Goal: Task Accomplishment & Management: Complete application form

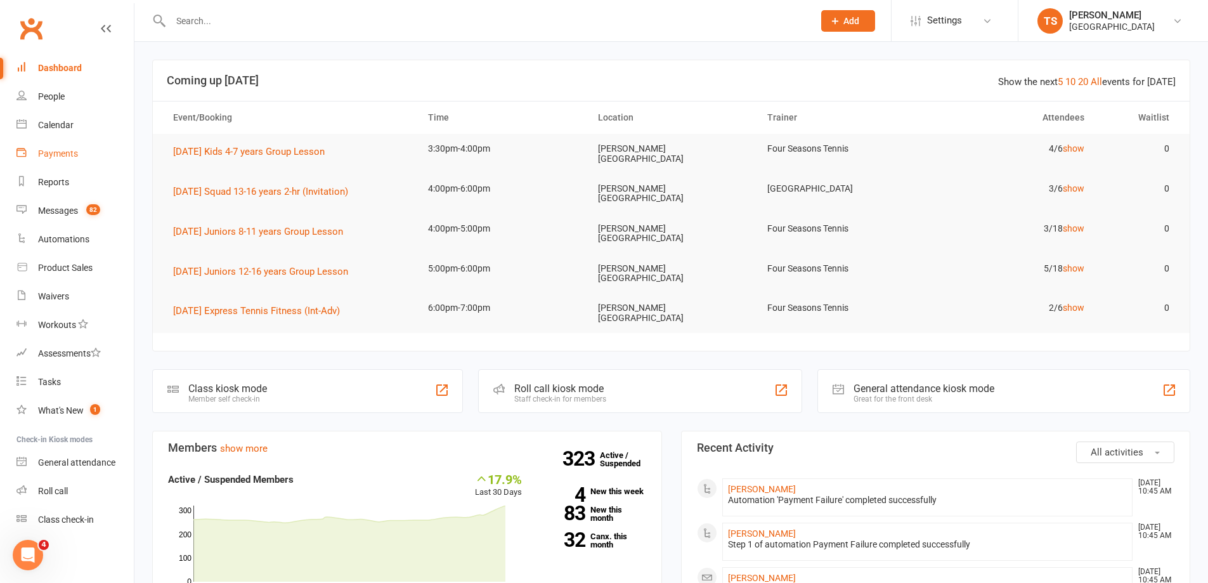
click at [47, 151] on div "Payments" at bounding box center [58, 153] width 40 height 10
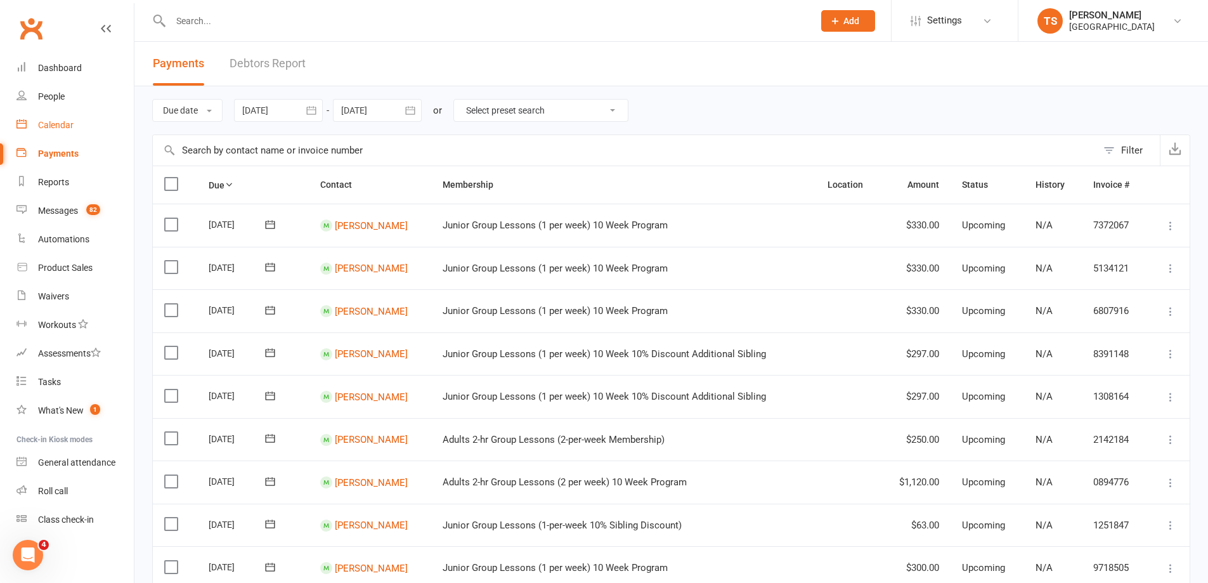
click at [64, 124] on div "Calendar" at bounding box center [56, 125] width 36 height 10
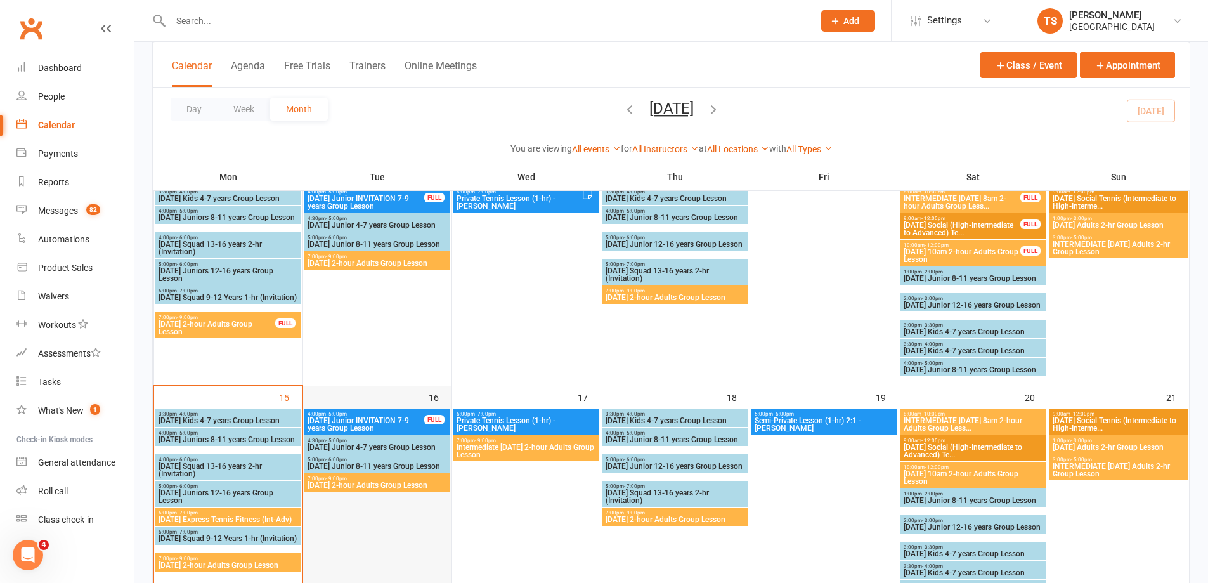
scroll to position [444, 0]
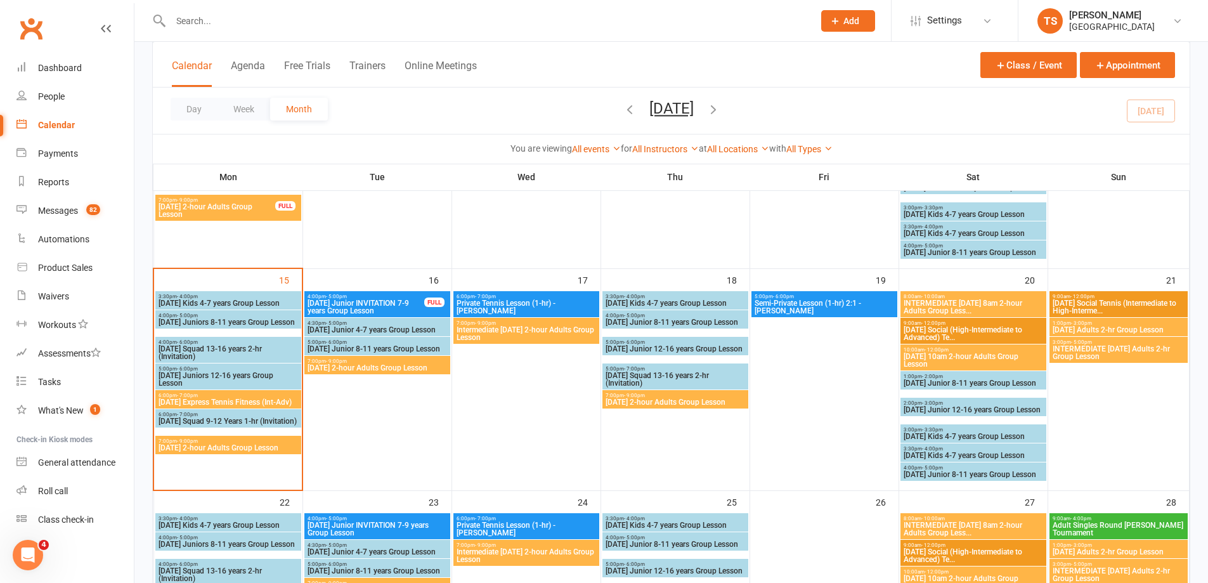
click at [186, 450] on span "[DATE] 2-hour Adults Group Lesson" at bounding box center [228, 448] width 141 height 8
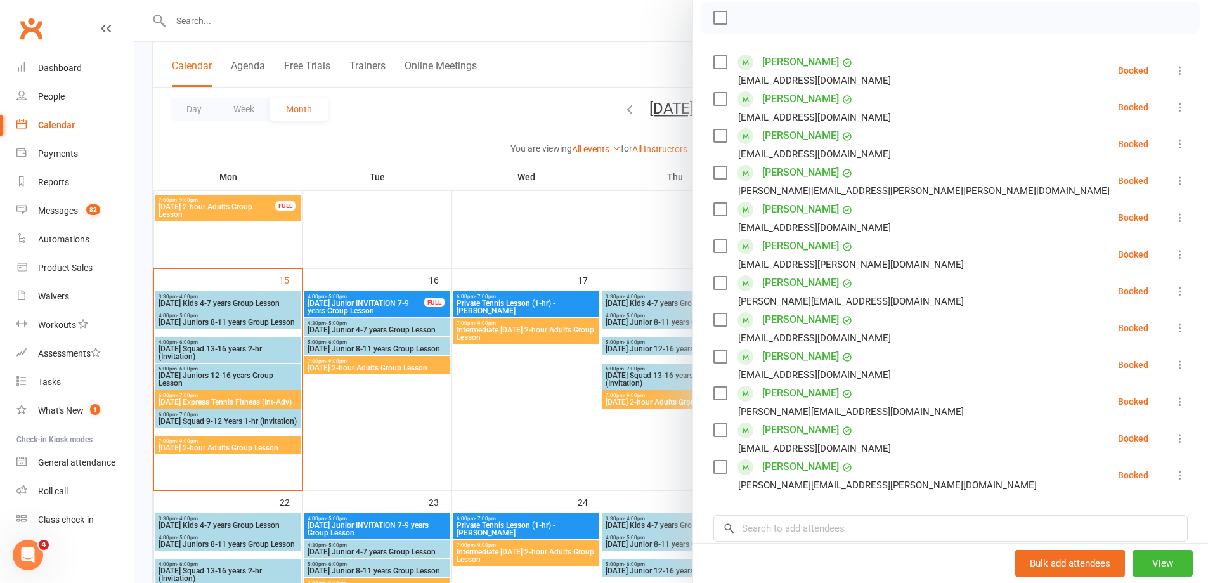
scroll to position [190, 0]
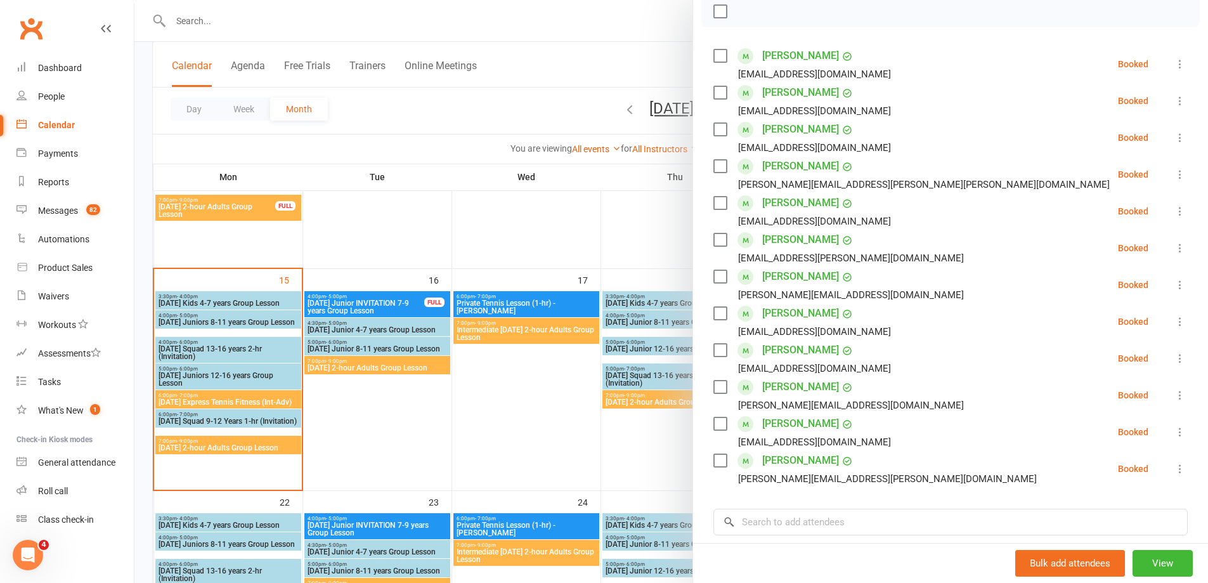
drag, startPoint x: 207, startPoint y: 27, endPoint x: 200, endPoint y: 24, distance: 7.4
click at [205, 26] on div at bounding box center [671, 291] width 1074 height 583
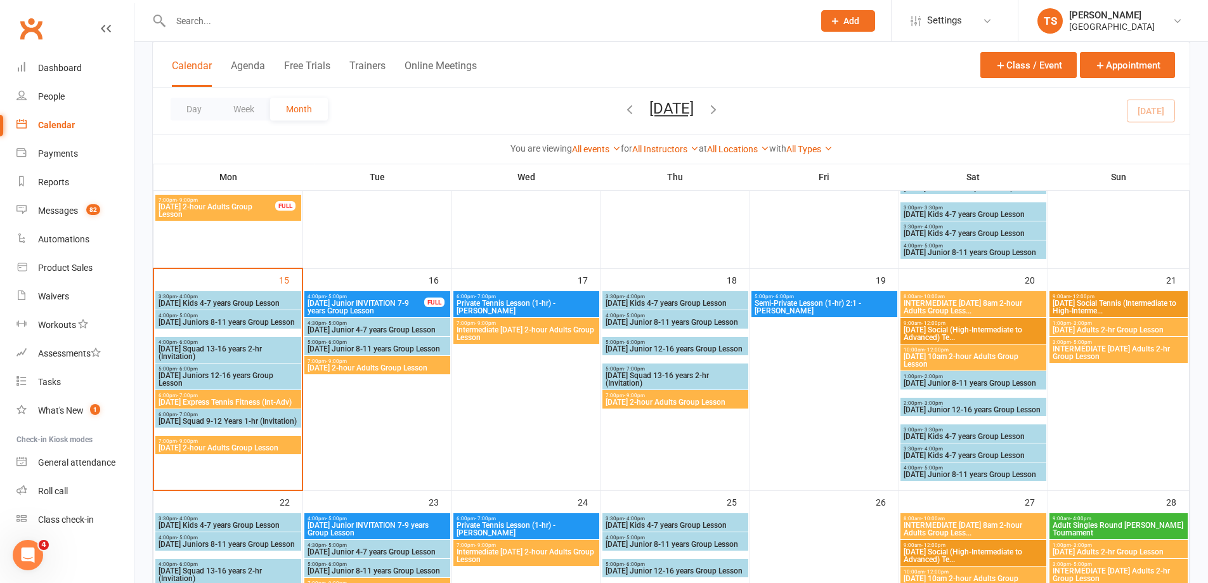
click at [197, 18] on input "text" at bounding box center [486, 21] width 638 height 18
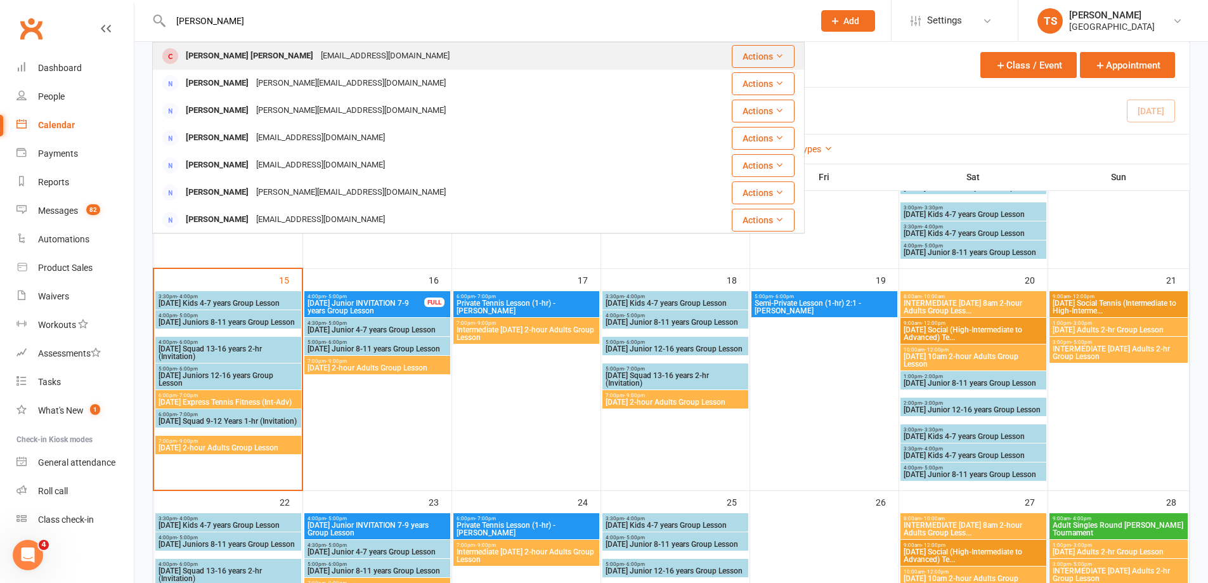
type input "[PERSON_NAME]"
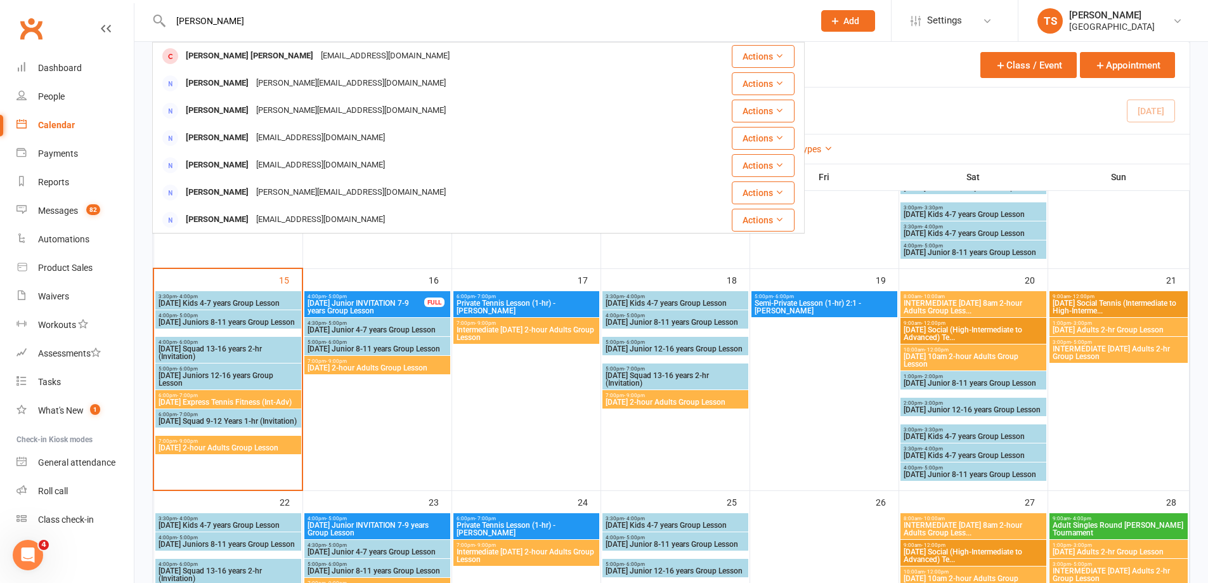
click at [317, 52] on div "[EMAIL_ADDRESS][DOMAIN_NAME]" at bounding box center [385, 56] width 136 height 18
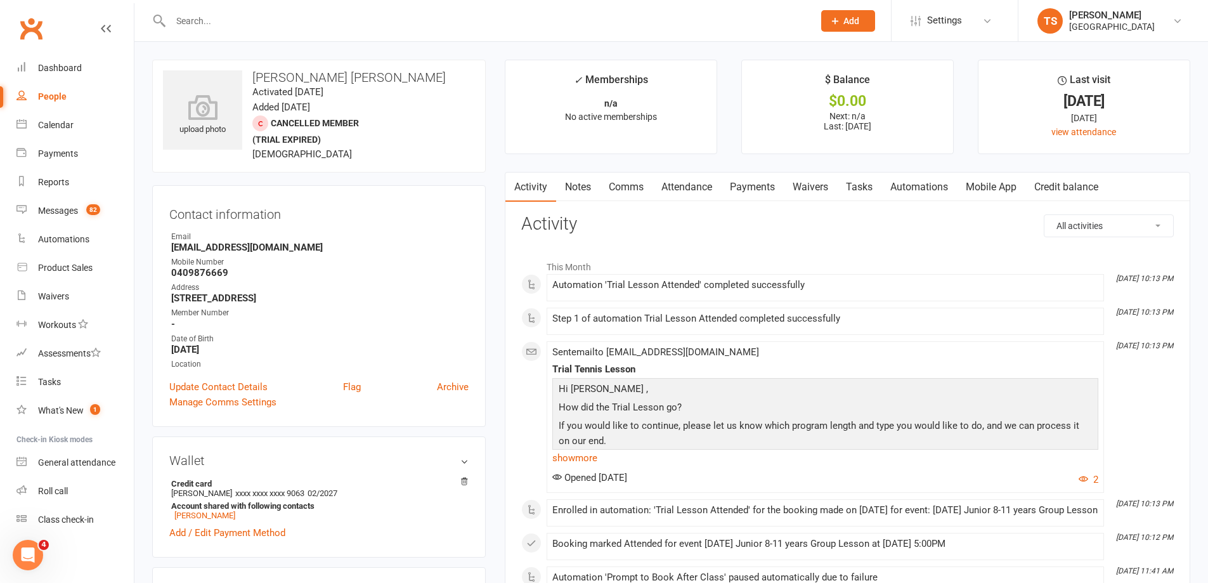
click at [703, 183] on link "Attendance" at bounding box center [686, 186] width 68 height 29
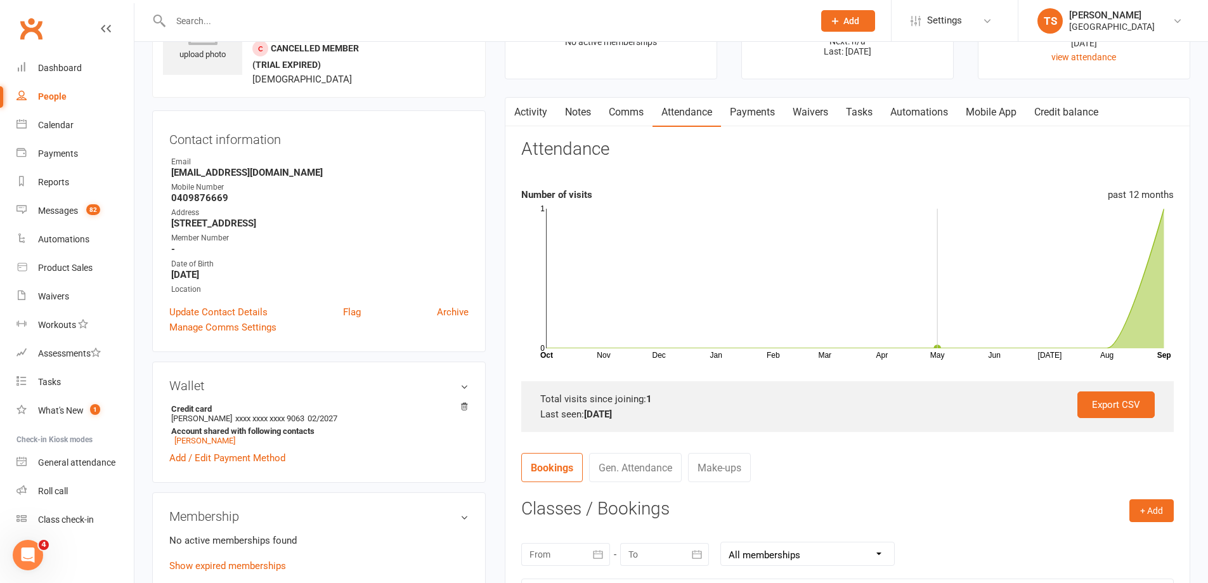
scroll to position [190, 0]
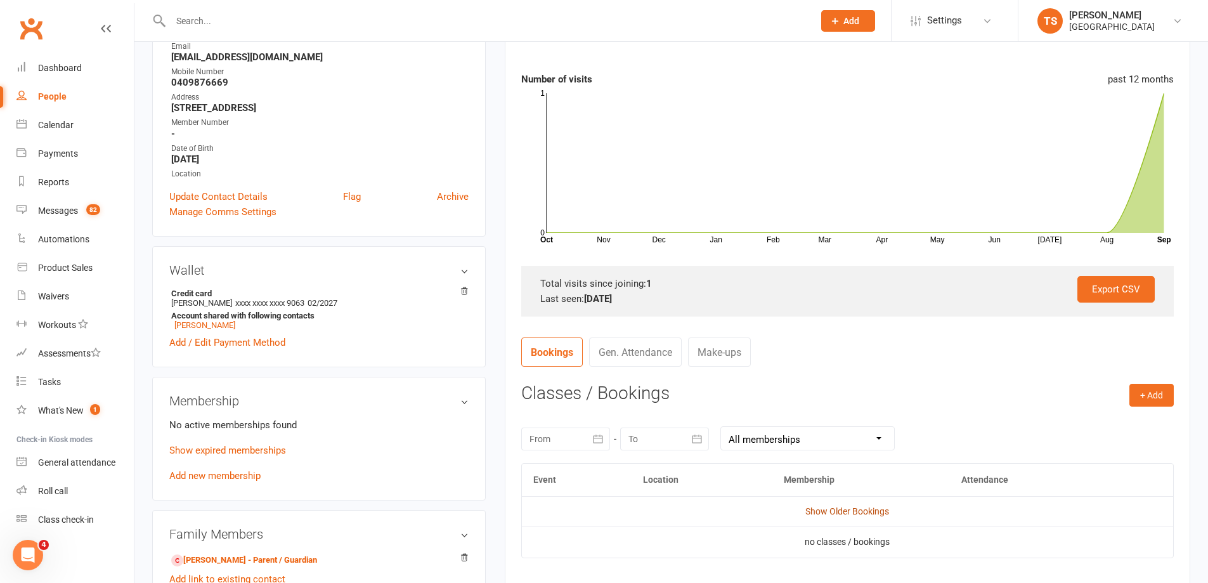
click at [829, 509] on link "Show Older Bookings" at bounding box center [847, 511] width 84 height 10
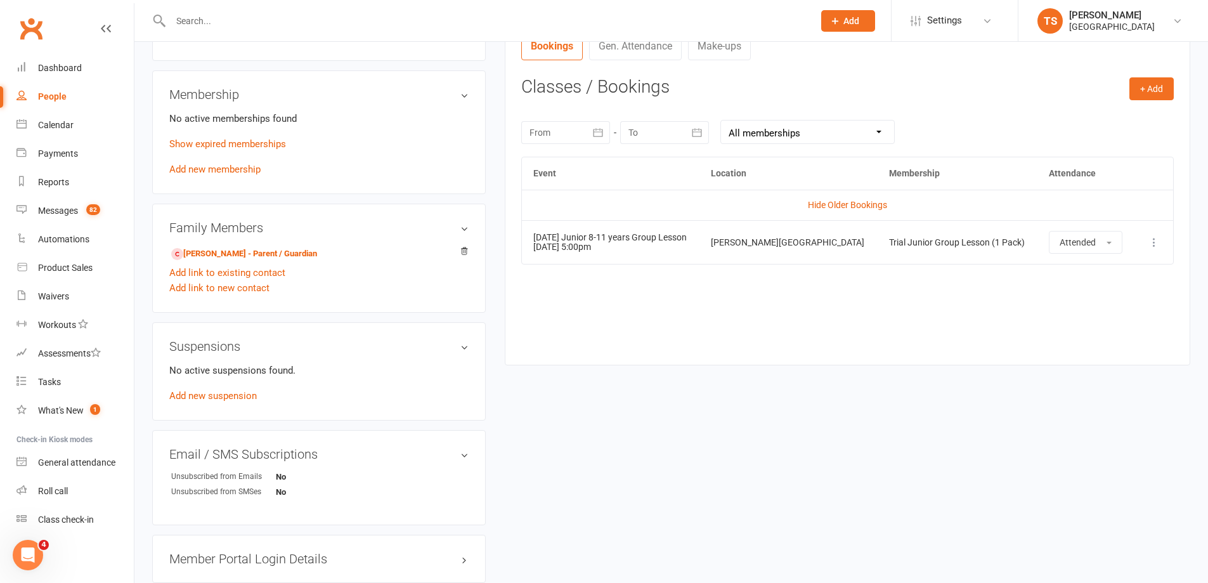
scroll to position [317, 0]
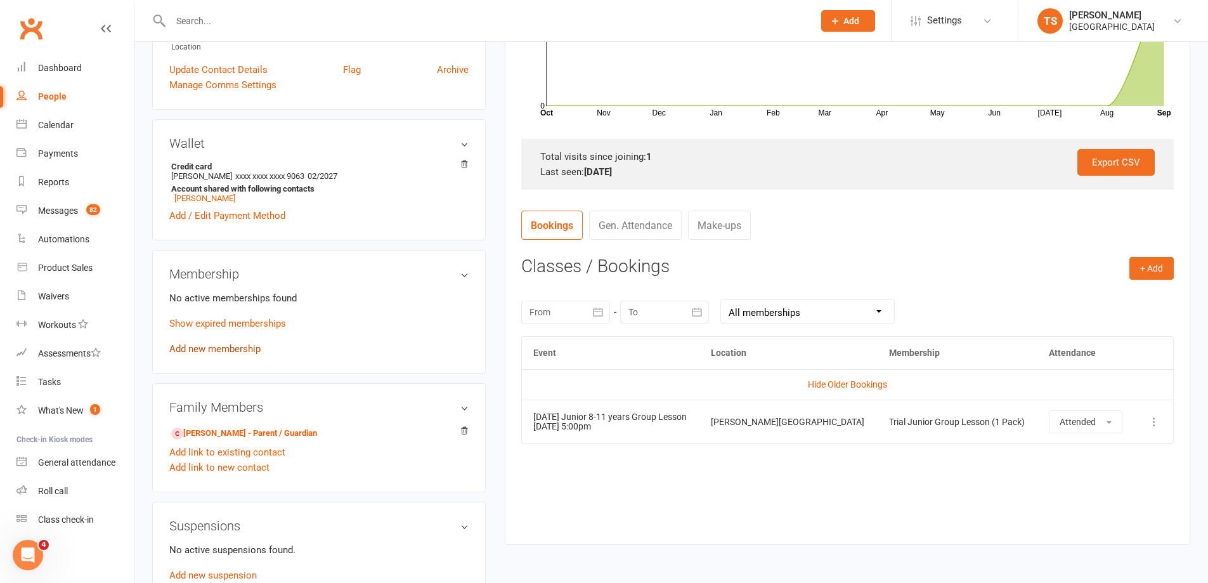
click at [217, 349] on link "Add new membership" at bounding box center [214, 348] width 91 height 11
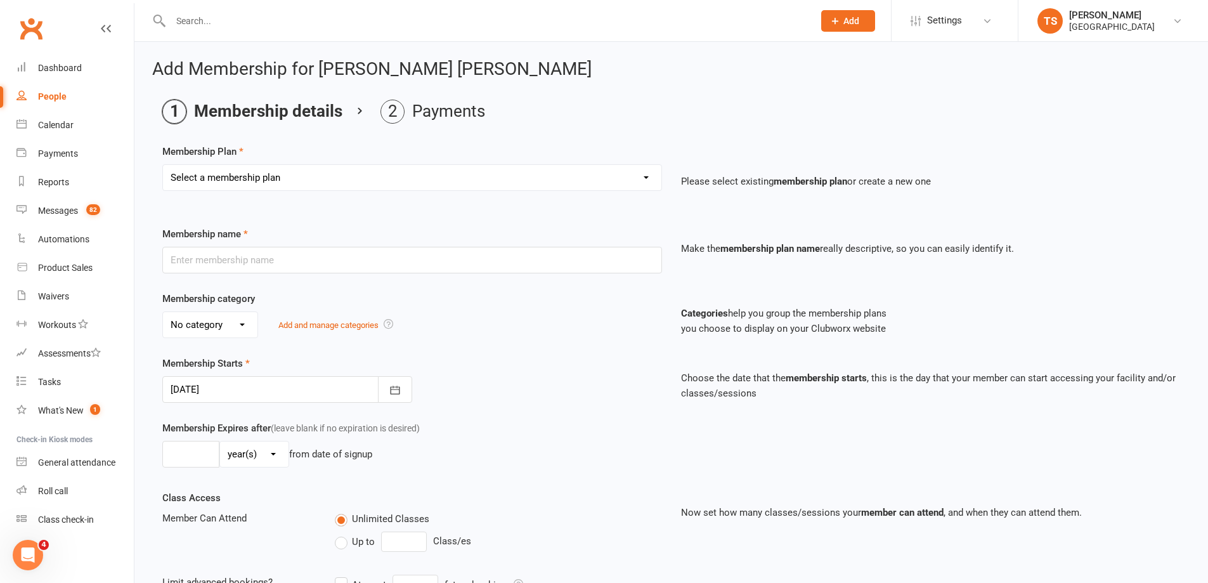
click at [645, 178] on select "Select a membership plan Create new Membership Plan Trial Junior Group Lesson (…" at bounding box center [412, 177] width 498 height 25
select select "20"
click at [163, 165] on select "Select a membership plan Create new Membership Plan Trial Junior Group Lesson (…" at bounding box center [412, 177] width 498 height 25
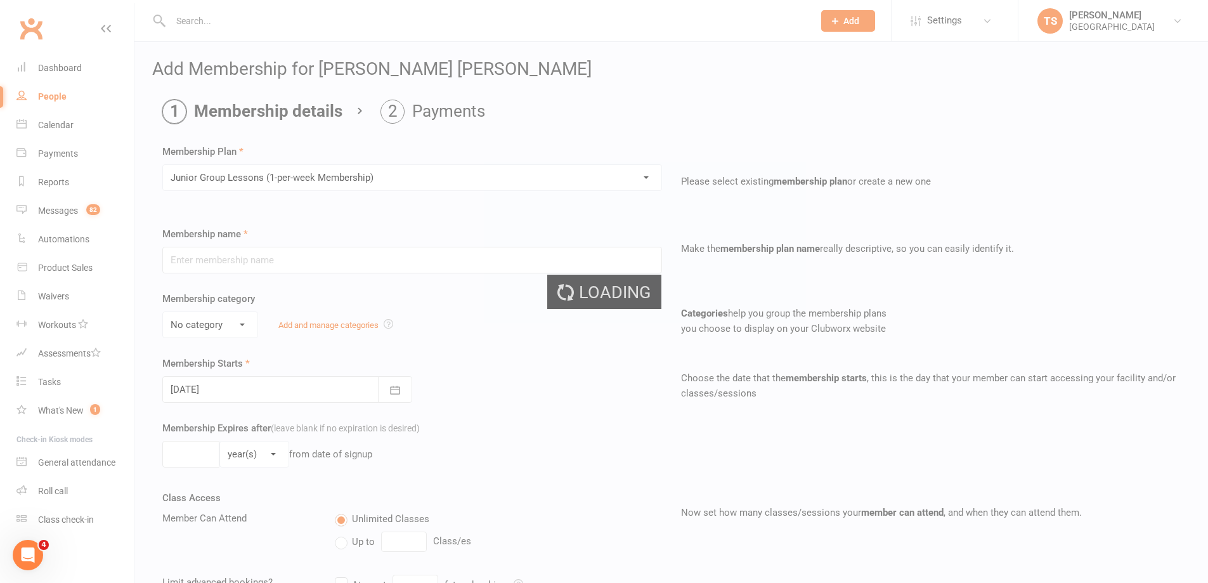
type input "Junior Group Lessons (1-per-week Membership)"
select select "4"
type input "0"
select select "1"
type input "2"
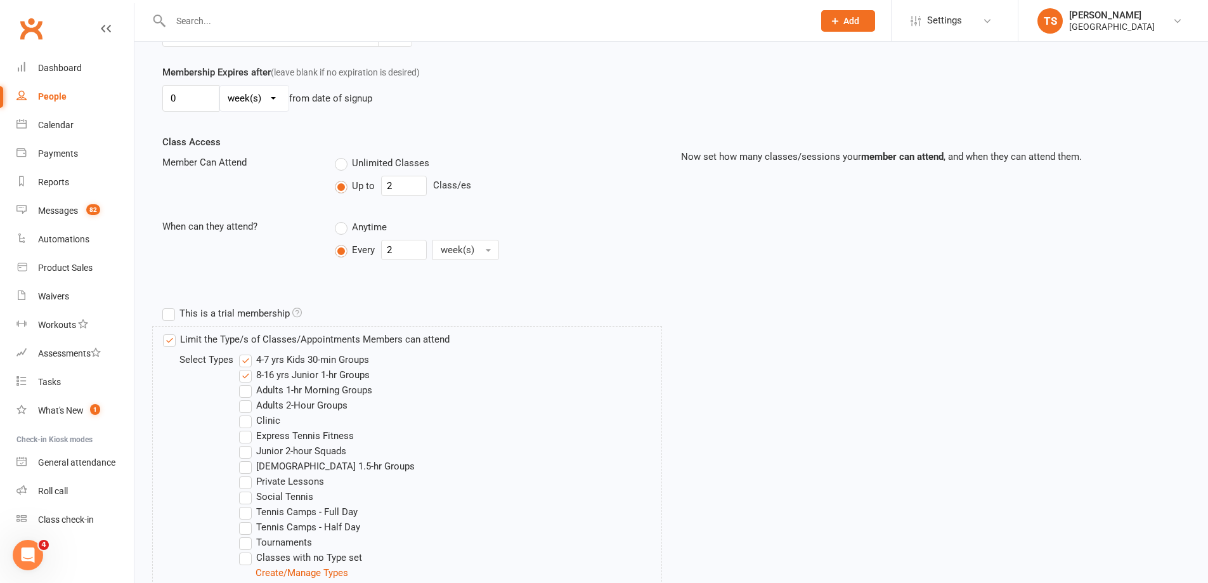
scroll to position [509, 0]
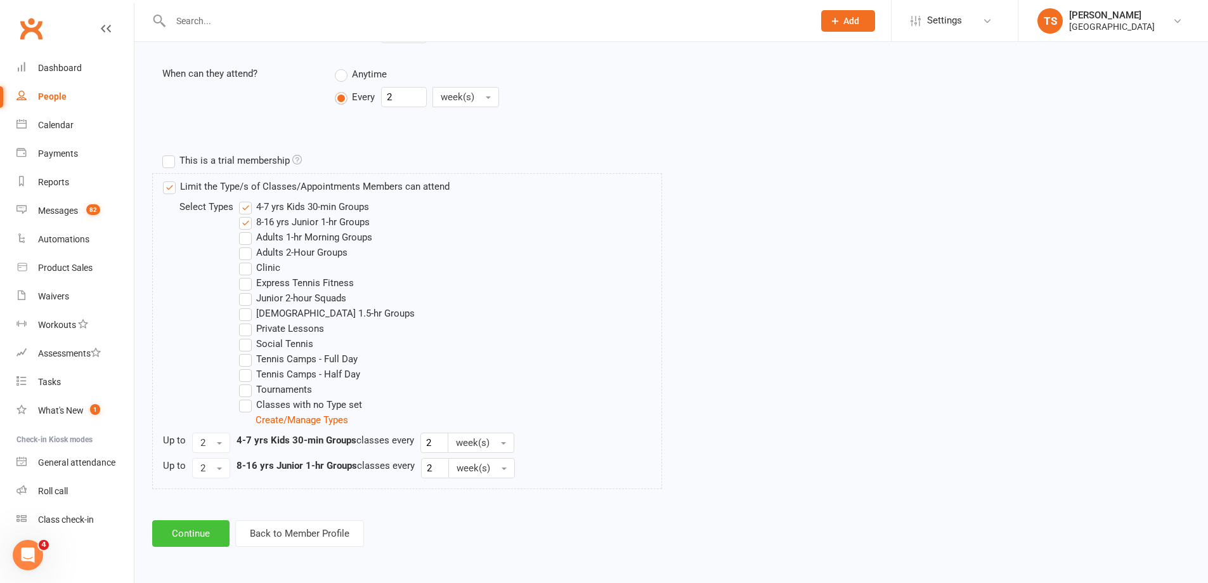
click at [200, 537] on button "Continue" at bounding box center [190, 533] width 77 height 27
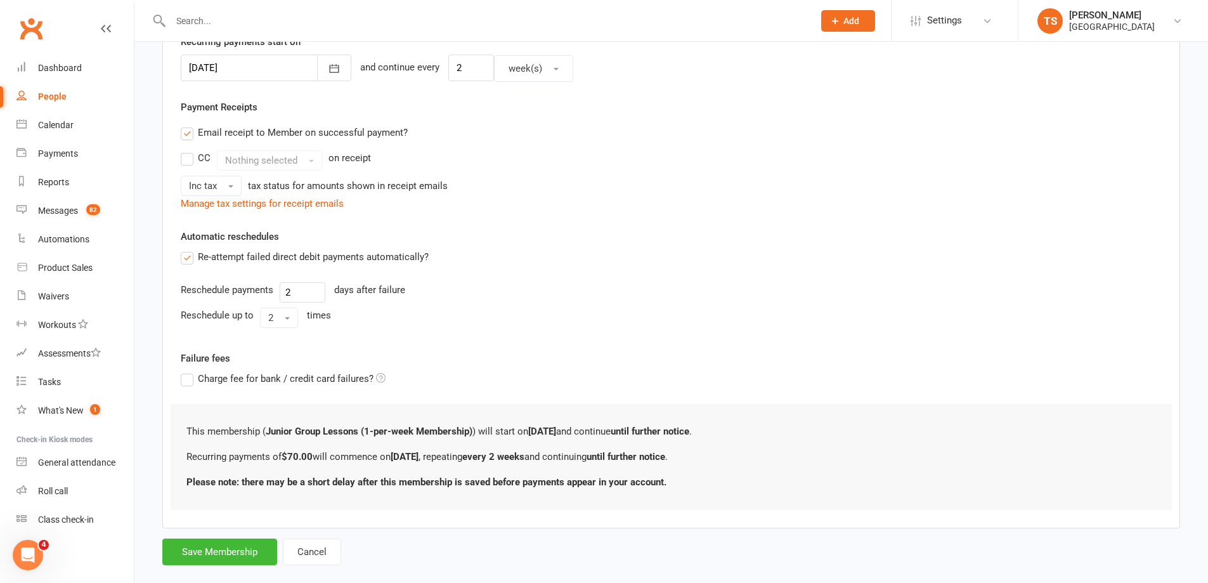
scroll to position [339, 0]
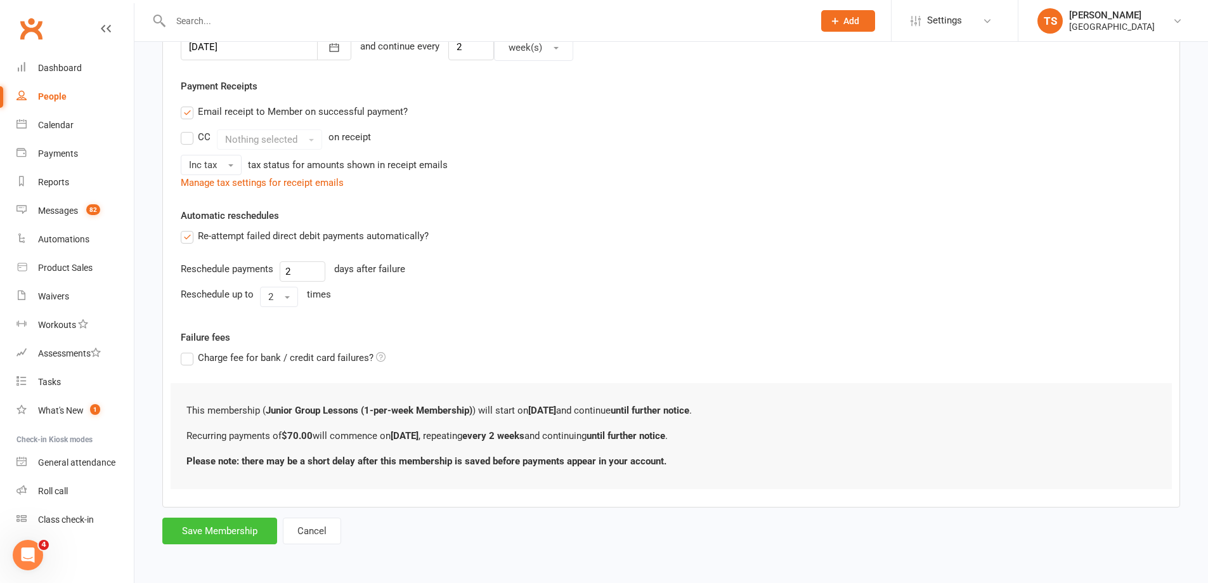
click at [226, 535] on button "Save Membership" at bounding box center [219, 530] width 115 height 27
